Goal: Navigation & Orientation: Find specific page/section

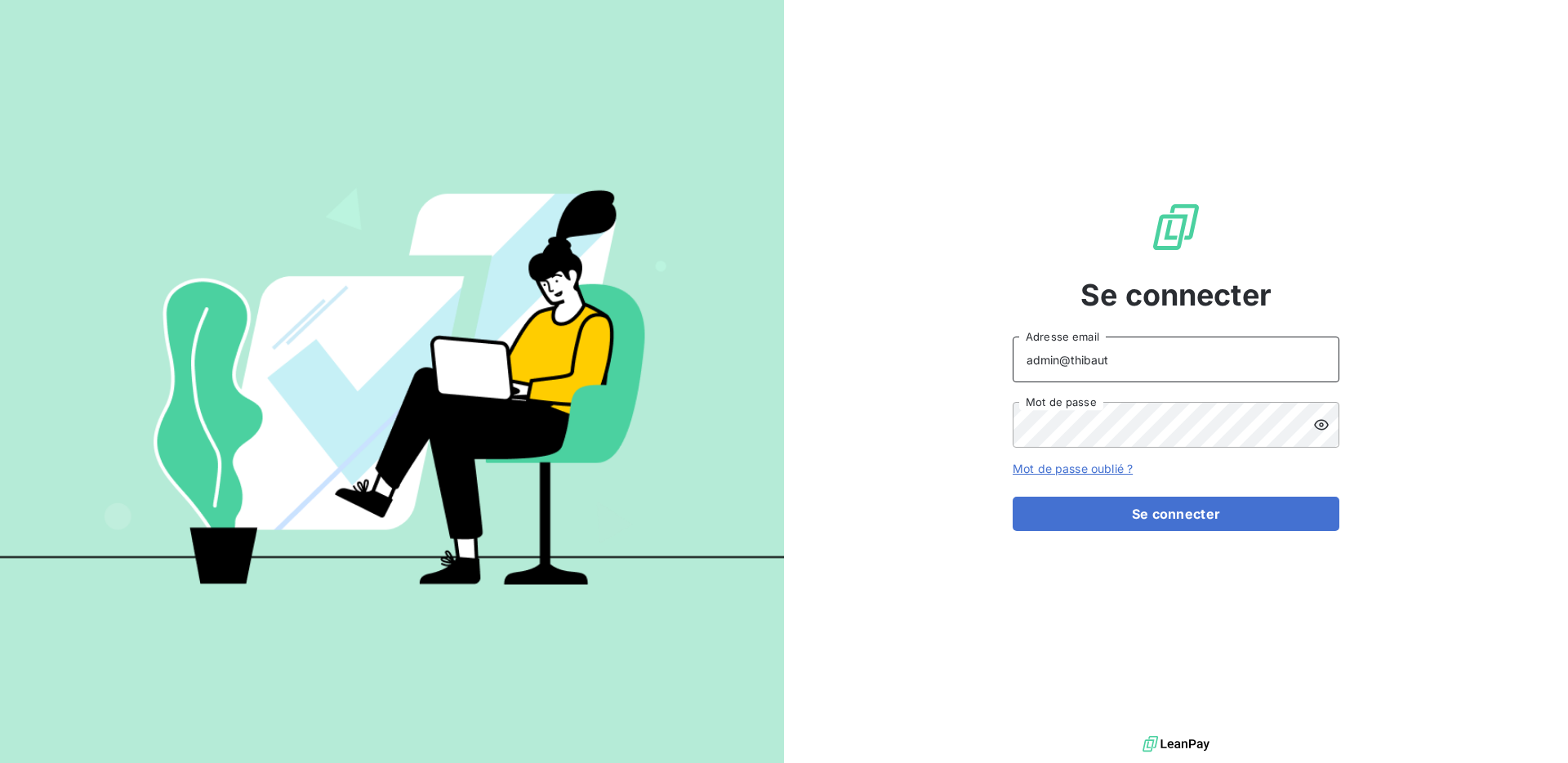
click at [1143, 370] on input "admin@thibaut" at bounding box center [1176, 359] width 326 height 46
type input "admin@urbacom"
click at [1013, 496] on button "Se connecter" at bounding box center [1176, 513] width 326 height 34
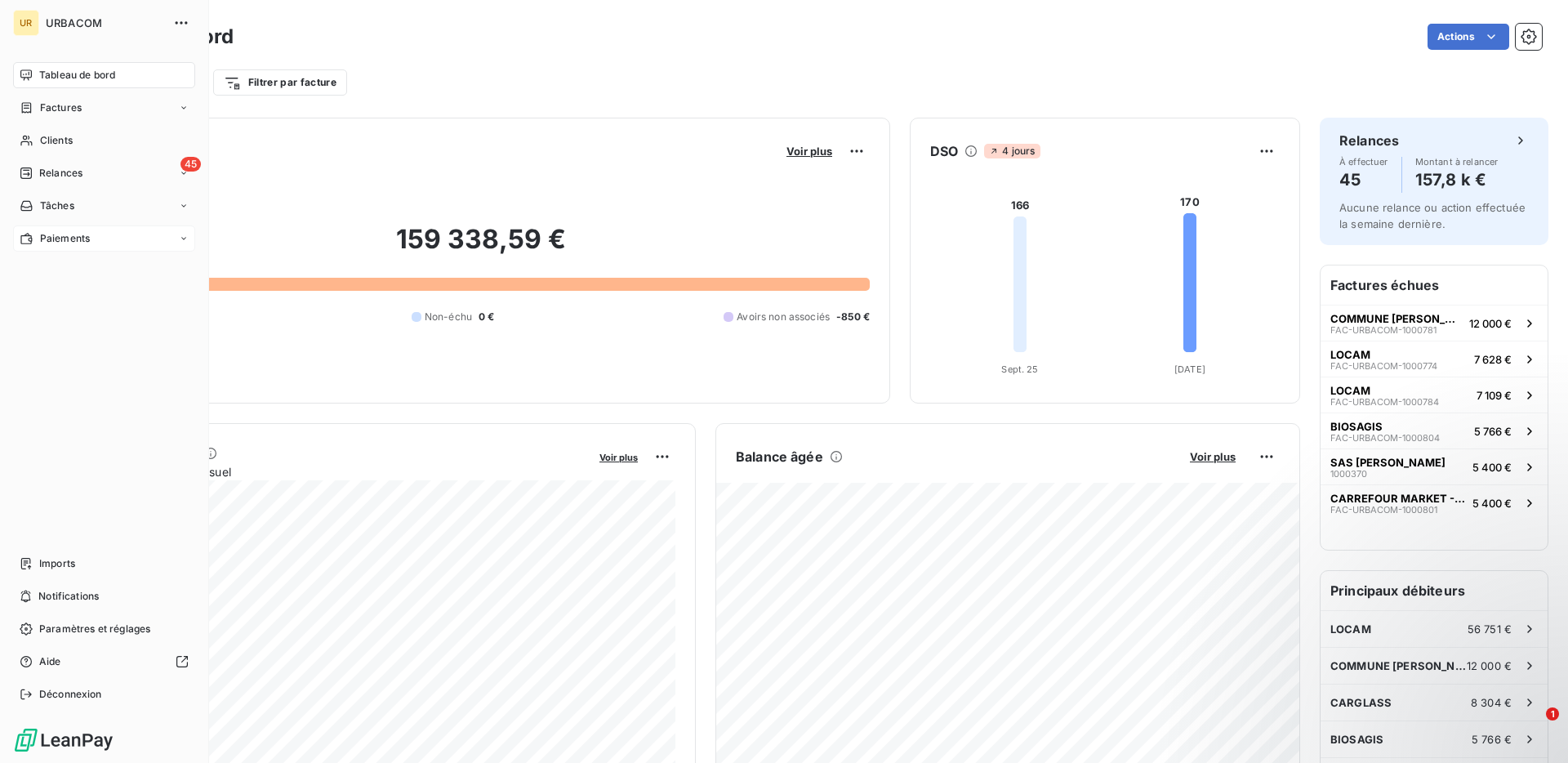
click at [31, 233] on icon at bounding box center [26, 238] width 14 height 13
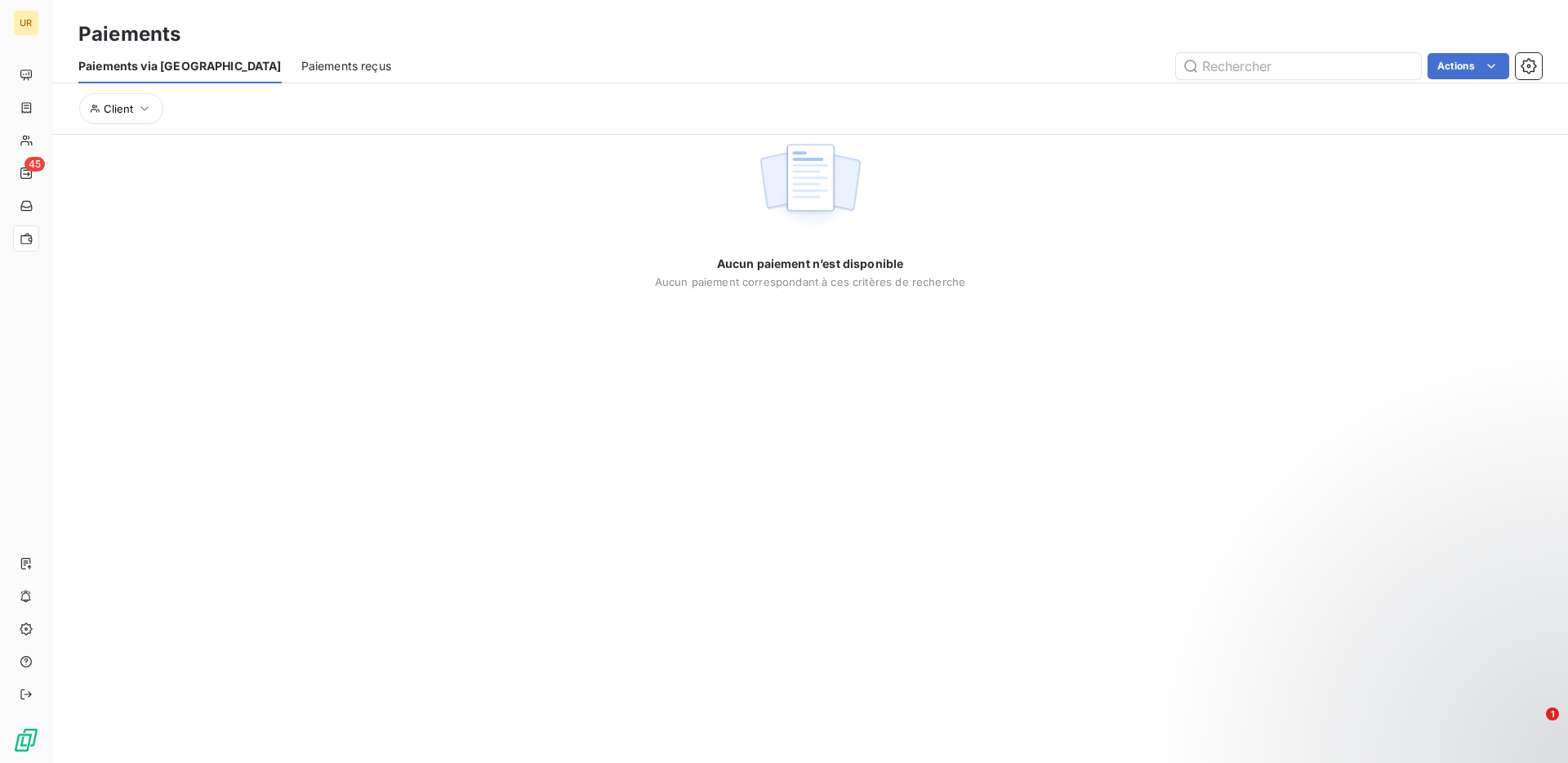
click at [301, 61] on span "Paiements reçus" at bounding box center [347, 66] width 90 height 17
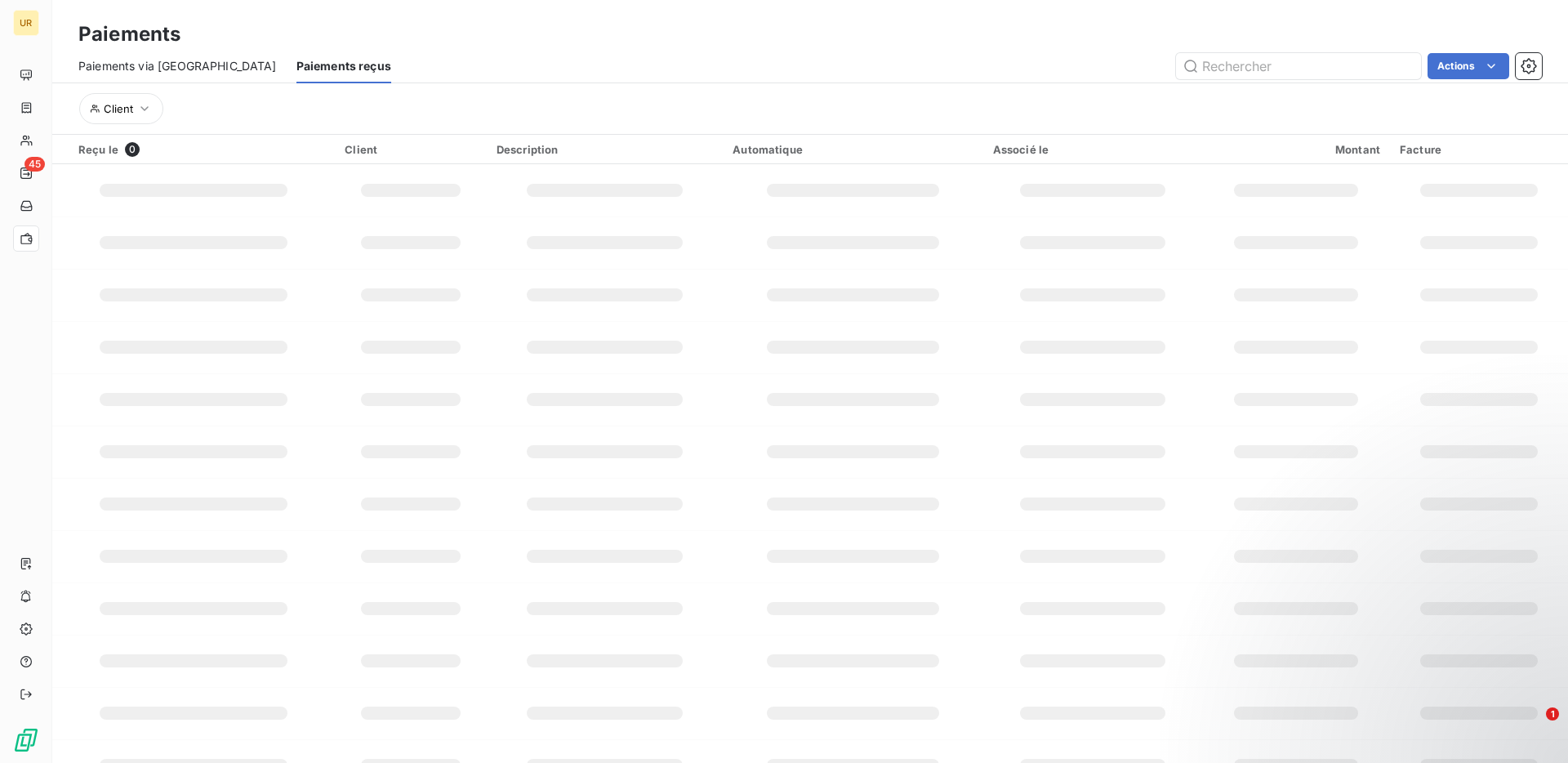
click at [194, 49] on div "Paiements via [GEOGRAPHIC_DATA]" at bounding box center [177, 65] width 199 height 34
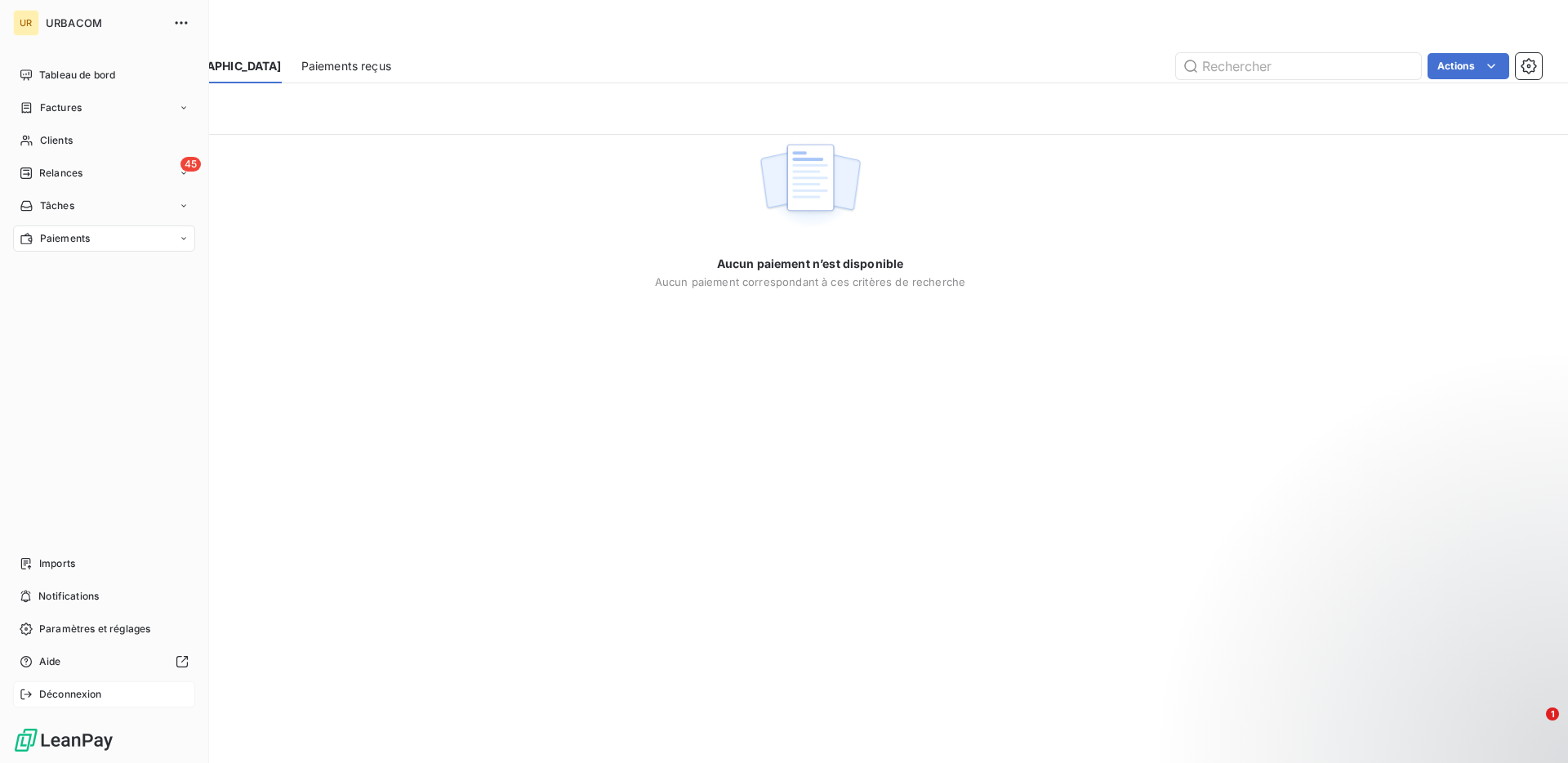
click at [45, 694] on span "Déconnexion" at bounding box center [71, 694] width 62 height 15
